Goal: Task Accomplishment & Management: Manage account settings

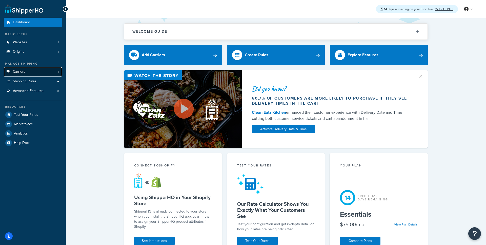
click at [44, 69] on link "Carriers 1" at bounding box center [33, 71] width 58 height 9
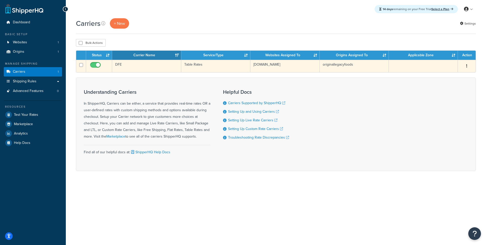
click at [164, 67] on td "DFE" at bounding box center [146, 66] width 69 height 12
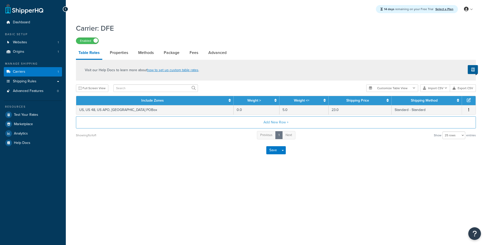
select select "25"
